Goal: Communication & Community: Share content

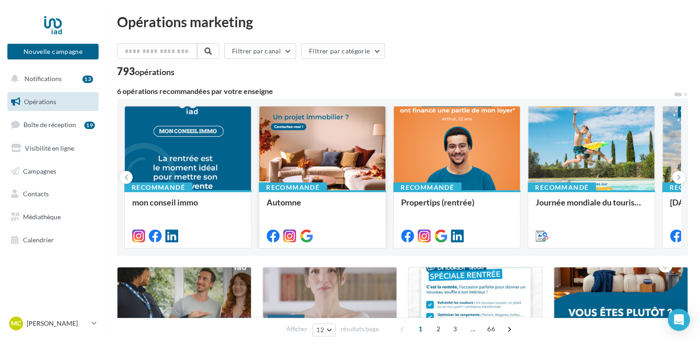
click at [328, 158] on div at bounding box center [322, 148] width 126 height 85
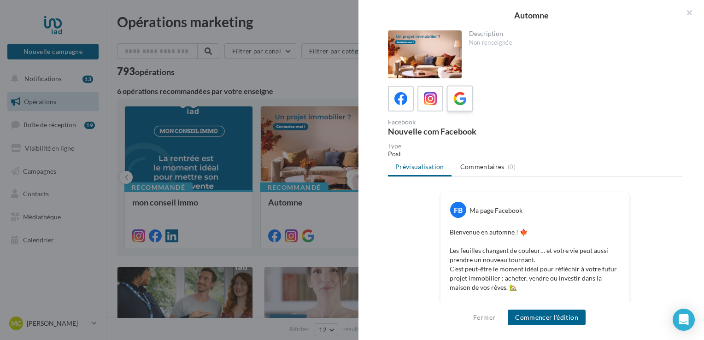
click at [454, 103] on icon at bounding box center [459, 98] width 13 height 13
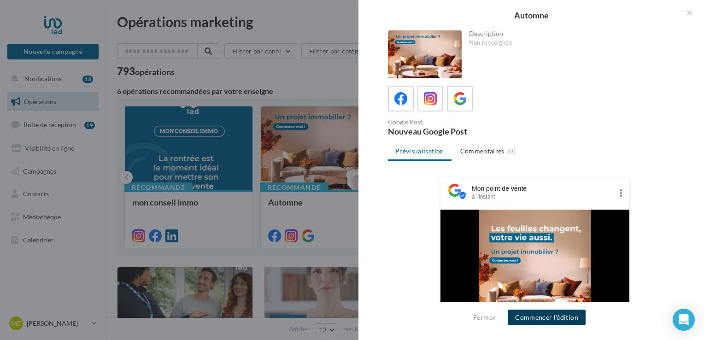
click at [538, 318] on button "Commencer l'édition" at bounding box center [547, 318] width 78 height 16
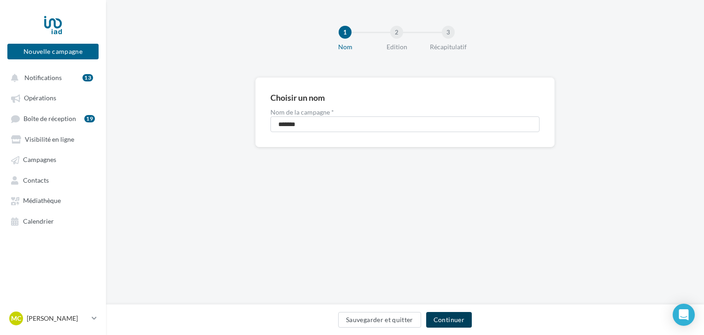
click at [451, 322] on button "Continuer" at bounding box center [449, 320] width 46 height 16
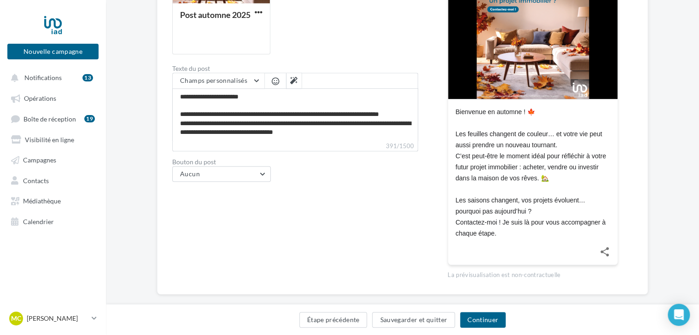
scroll to position [229, 0]
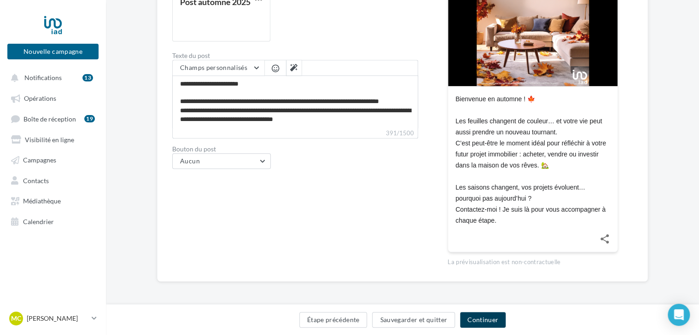
click at [494, 317] on button "Continuer" at bounding box center [483, 320] width 46 height 16
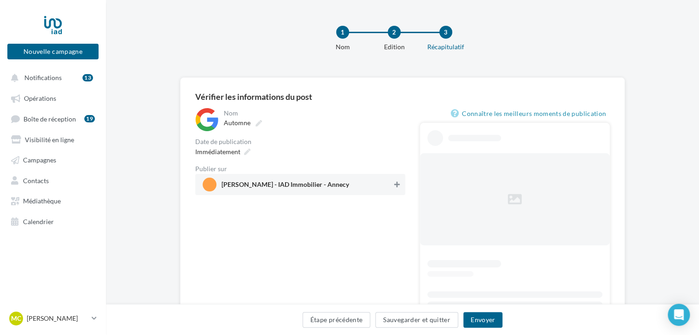
click at [394, 185] on icon at bounding box center [397, 185] width 6 height 6
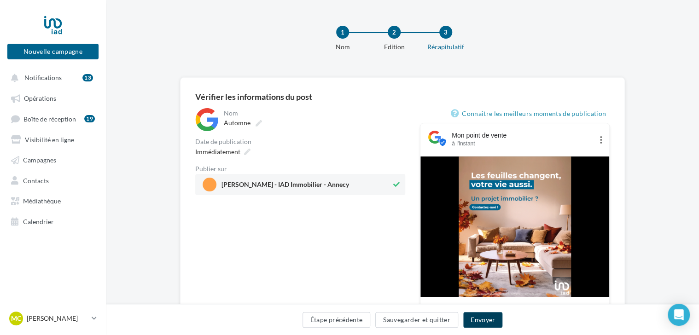
click at [481, 322] on button "Envoyer" at bounding box center [482, 320] width 39 height 16
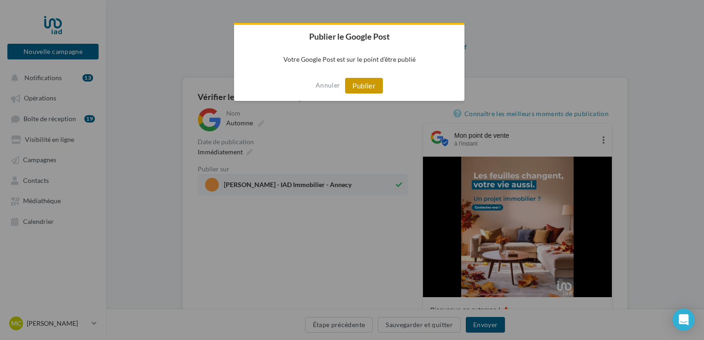
click at [369, 85] on button "Publier" at bounding box center [364, 86] width 38 height 16
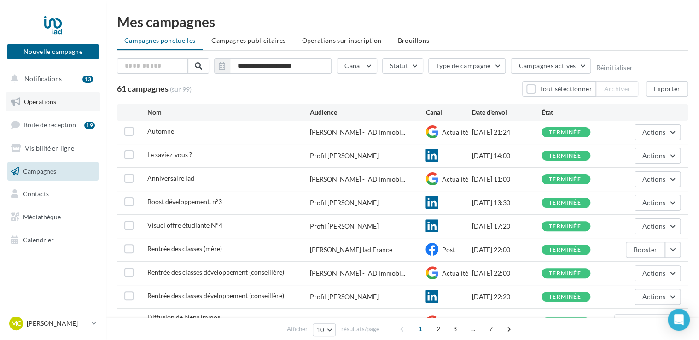
click at [46, 97] on link "Opérations" at bounding box center [53, 101] width 95 height 19
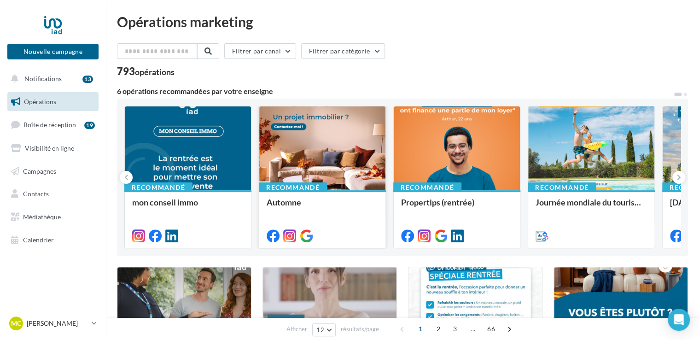
click at [328, 164] on div at bounding box center [322, 148] width 126 height 85
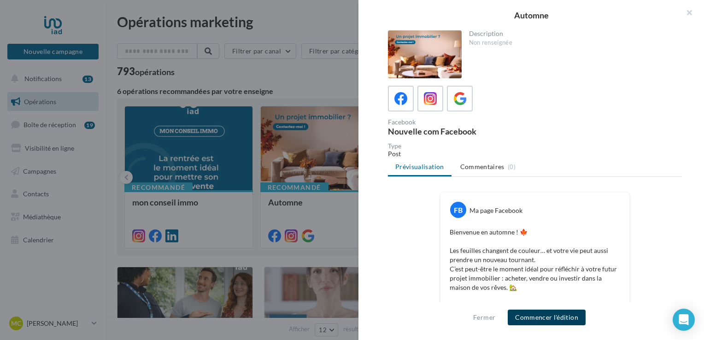
click at [545, 318] on button "Commencer l'édition" at bounding box center [547, 318] width 78 height 16
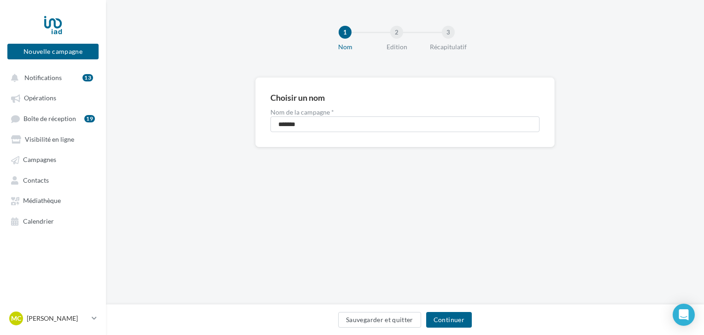
click at [469, 328] on div "Sauvegarder et quitter Continuer" at bounding box center [404, 321] width 583 height 19
click at [454, 324] on button "Continuer" at bounding box center [449, 320] width 46 height 16
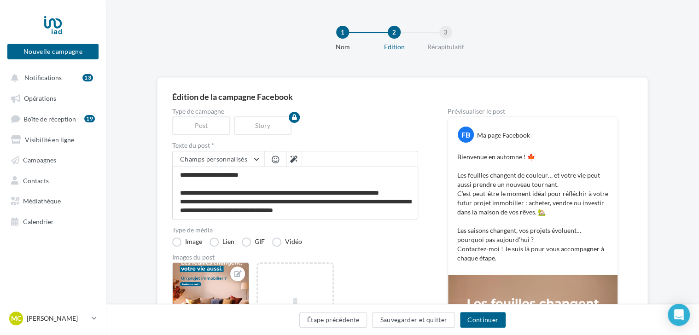
drag, startPoint x: 698, startPoint y: 93, endPoint x: 703, endPoint y: 154, distance: 61.0
click at [699, 154] on html "Nouvelle campagne Nouvelle campagne Notifications 13 Opérations Boîte de récept…" at bounding box center [349, 167] width 699 height 335
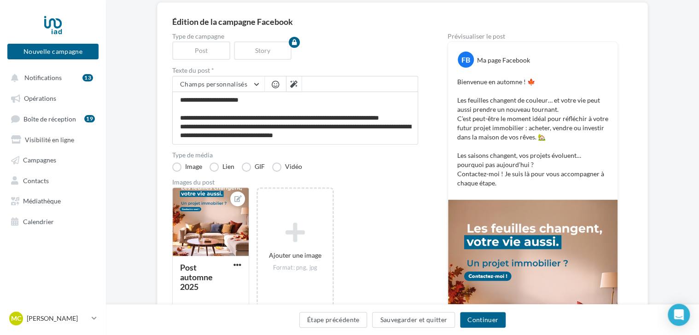
scroll to position [74, 0]
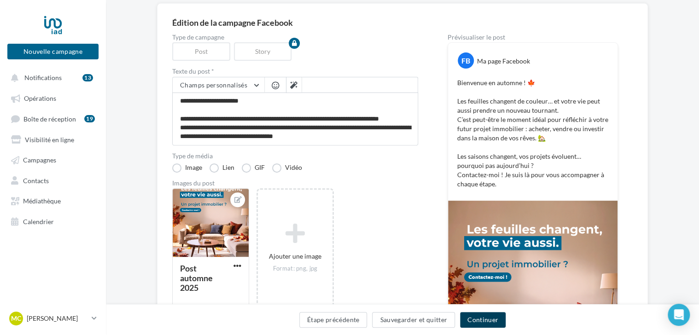
click at [467, 326] on button "Continuer" at bounding box center [483, 320] width 46 height 16
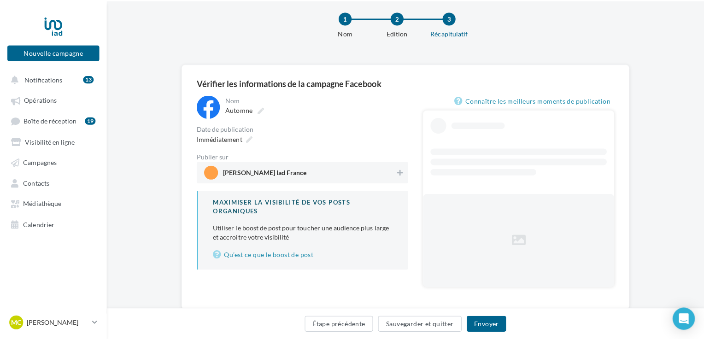
scroll to position [39, 0]
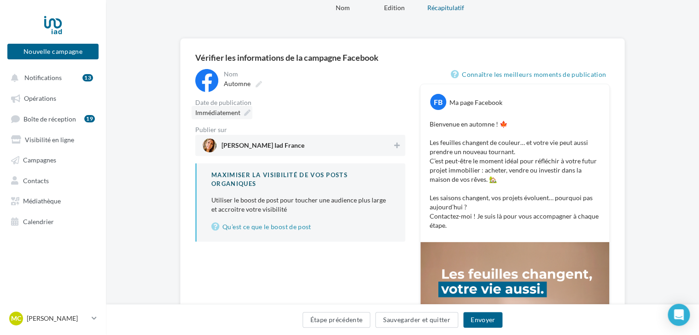
click at [236, 113] on span "Immédiatement" at bounding box center [217, 113] width 45 height 8
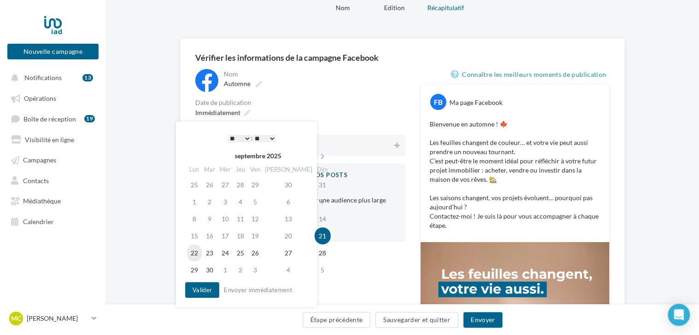
click at [194, 255] on td "22" at bounding box center [194, 253] width 15 height 17
click at [206, 290] on button "Valider" at bounding box center [202, 290] width 34 height 16
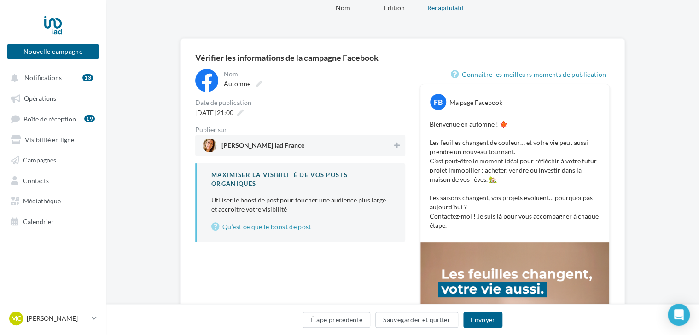
click at [391, 153] on div "Magali Carle Iad France" at bounding box center [300, 145] width 210 height 21
click at [246, 111] on div "22/09/2025 à 21:00" at bounding box center [219, 112] width 54 height 13
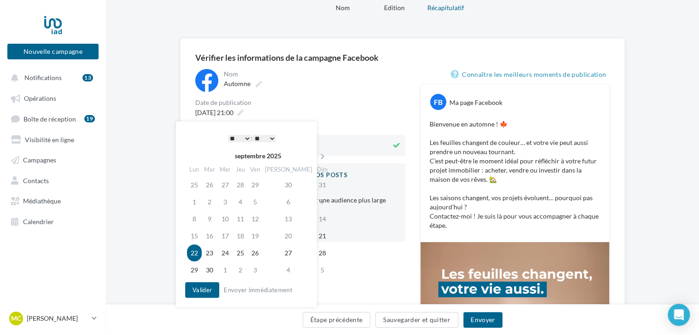
click at [241, 139] on select "* * * * * * * * * * ** ** ** ** ** ** ** ** ** ** ** ** ** **" at bounding box center [239, 138] width 23 height 7
click at [337, 119] on div "Nom ******* Automne Date de publication 22/09/2025 à 21:00 Publier sur Magali C…" at bounding box center [300, 155] width 210 height 173
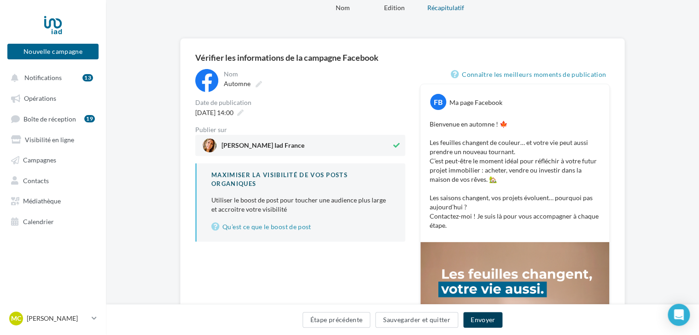
click at [472, 318] on button "Envoyer" at bounding box center [482, 320] width 39 height 16
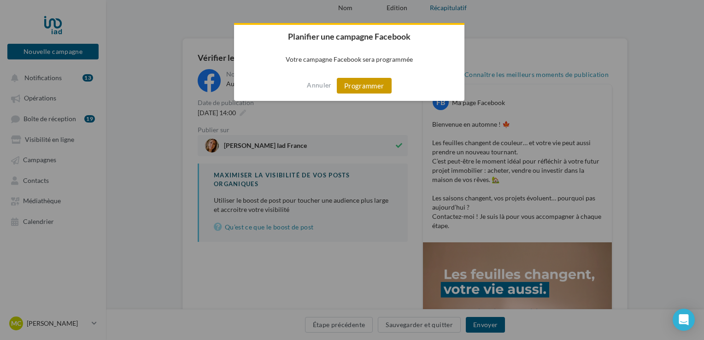
click at [372, 83] on button "Programmer" at bounding box center [364, 86] width 55 height 16
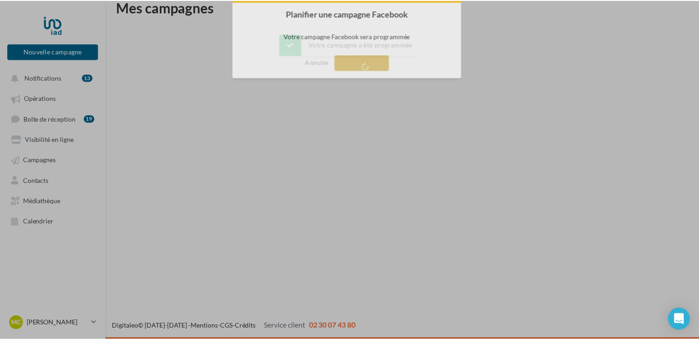
scroll to position [15, 0]
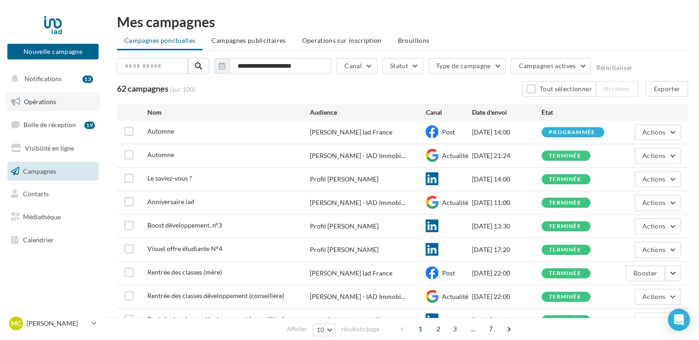
click at [35, 98] on span "Opérations" at bounding box center [40, 102] width 32 height 8
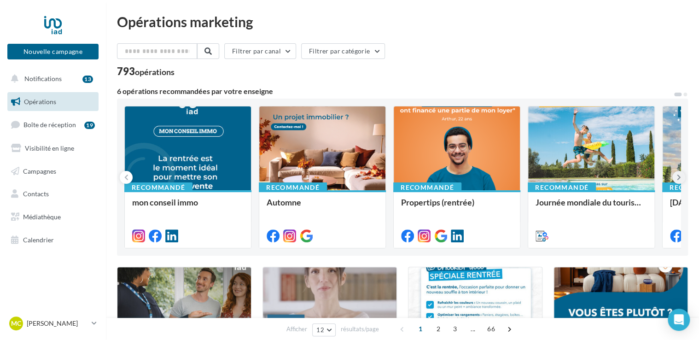
click at [680, 180] on icon at bounding box center [679, 177] width 4 height 9
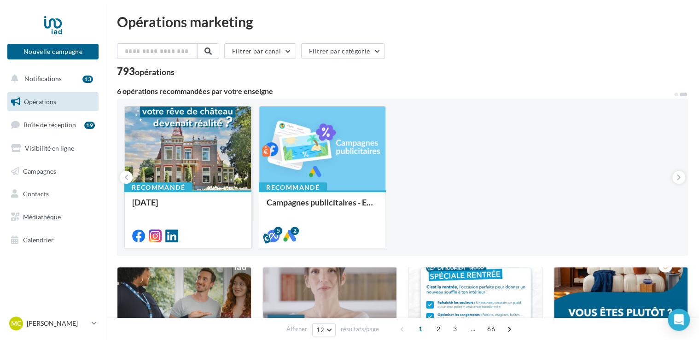
click at [231, 137] on div at bounding box center [188, 148] width 126 height 85
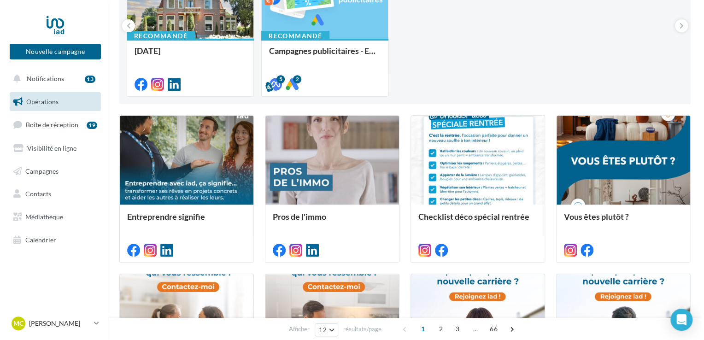
scroll to position [167, 0]
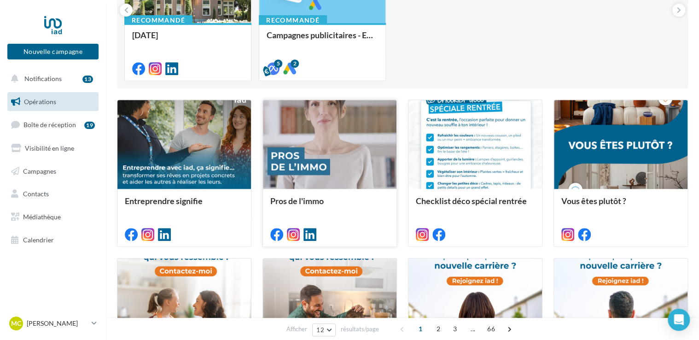
click at [353, 128] on div at bounding box center [330, 145] width 134 height 90
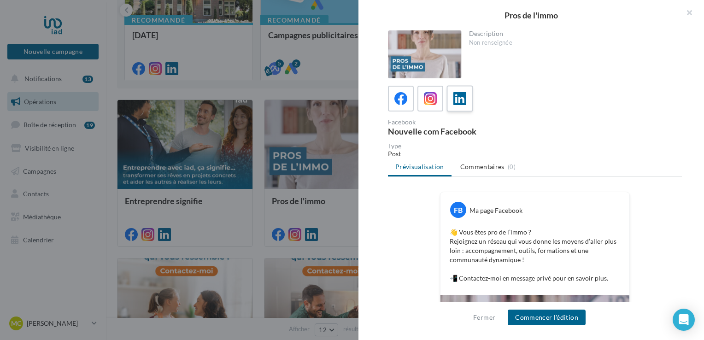
click at [463, 96] on icon at bounding box center [459, 98] width 13 height 13
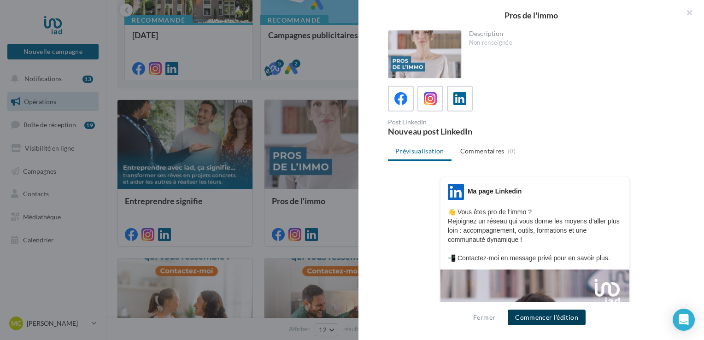
click at [570, 317] on button "Commencer l'édition" at bounding box center [547, 318] width 78 height 16
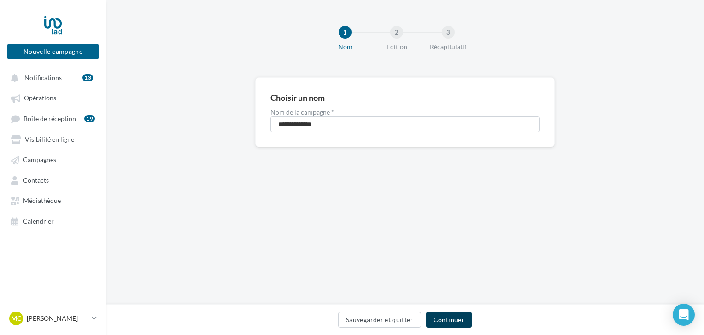
click at [452, 324] on button "Continuer" at bounding box center [449, 320] width 46 height 16
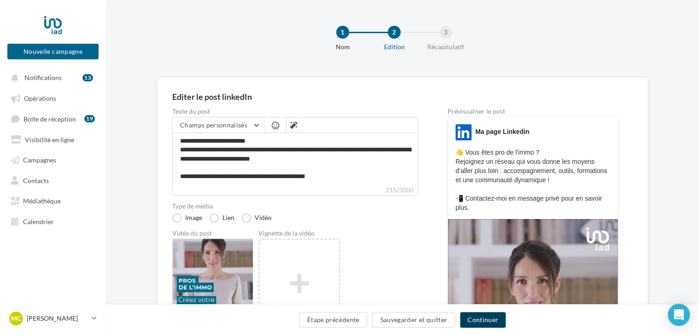
click at [493, 323] on button "Continuer" at bounding box center [483, 320] width 46 height 16
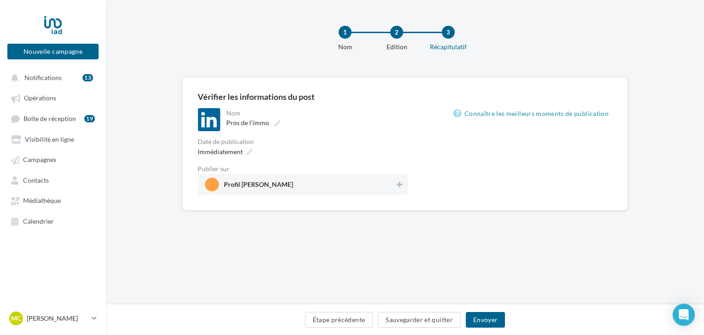
click at [368, 197] on div "**********" at bounding box center [404, 143] width 445 height 133
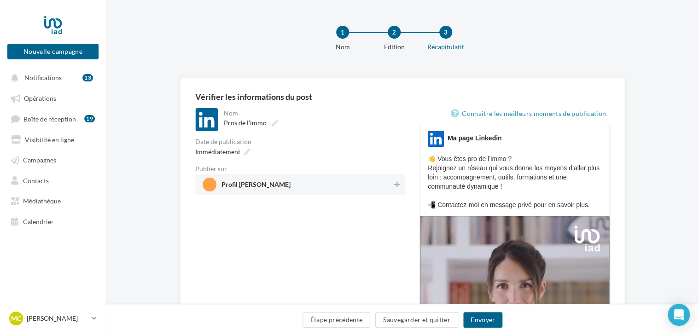
click at [378, 183] on span "Profil [PERSON_NAME]" at bounding box center [298, 185] width 190 height 14
click at [240, 154] on div "Immédiatement" at bounding box center [222, 151] width 61 height 13
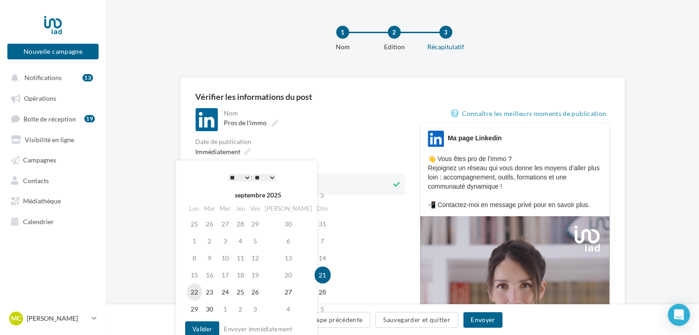
click at [198, 291] on td "22" at bounding box center [194, 292] width 15 height 17
click at [239, 147] on div "Immédiatement" at bounding box center [222, 151] width 61 height 13
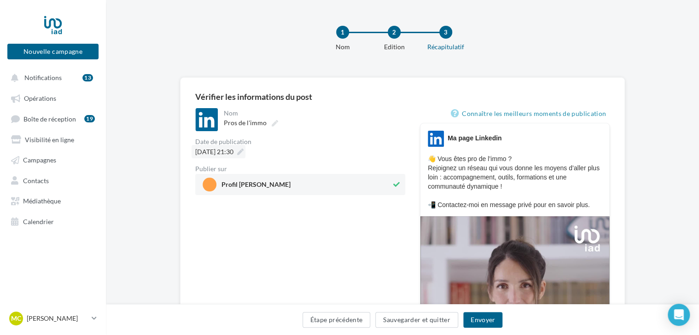
click at [234, 152] on span "[DATE] 21:30" at bounding box center [214, 152] width 38 height 8
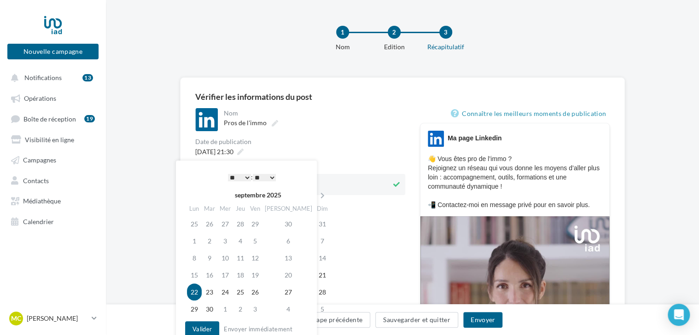
click at [236, 179] on select "* * * * * * * * * * ** ** ** ** ** ** ** ** ** ** ** ** ** **" at bounding box center [239, 177] width 23 height 7
click at [204, 325] on button "Valider" at bounding box center [202, 330] width 34 height 16
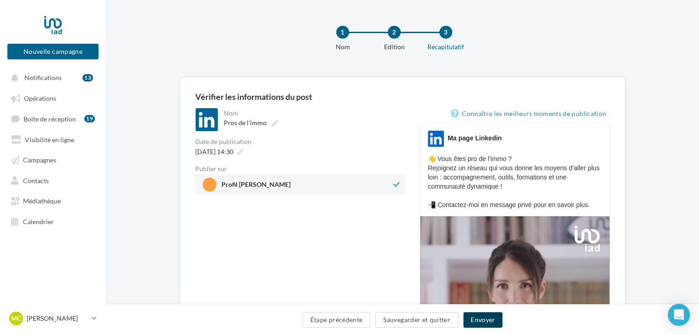
click at [478, 313] on button "Envoyer" at bounding box center [482, 320] width 39 height 16
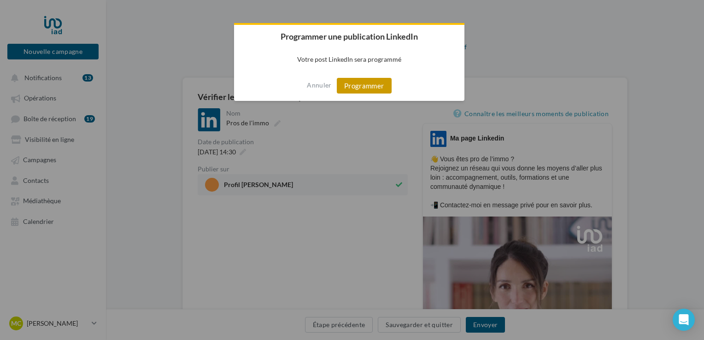
click at [372, 81] on button "Programmer" at bounding box center [364, 86] width 55 height 16
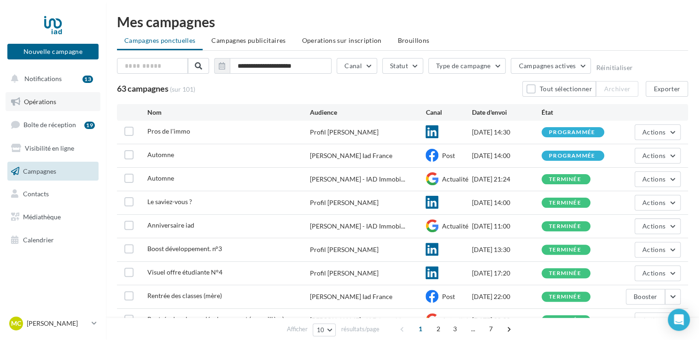
click at [42, 100] on span "Opérations" at bounding box center [40, 102] width 32 height 8
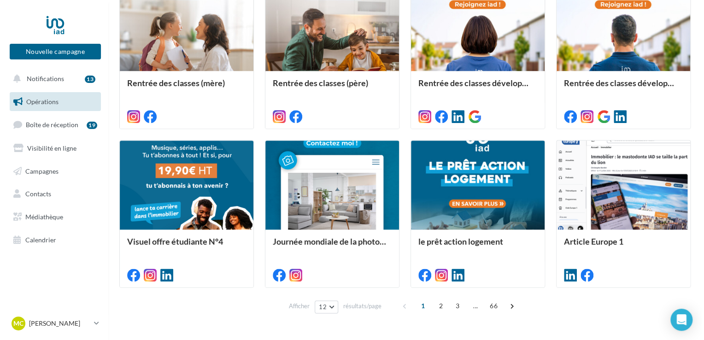
scroll to position [467, 0]
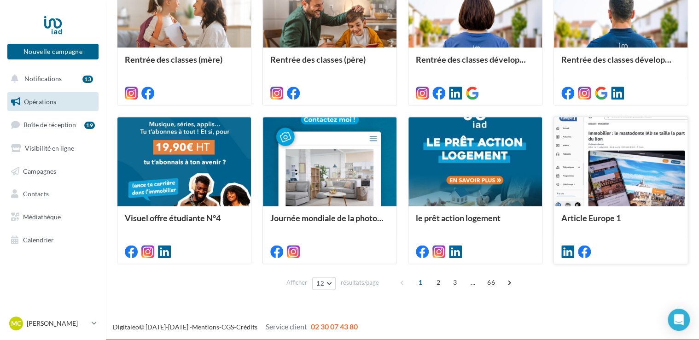
click at [647, 170] on div at bounding box center [621, 162] width 134 height 90
